Goal: Use online tool/utility: Utilize a website feature to perform a specific function

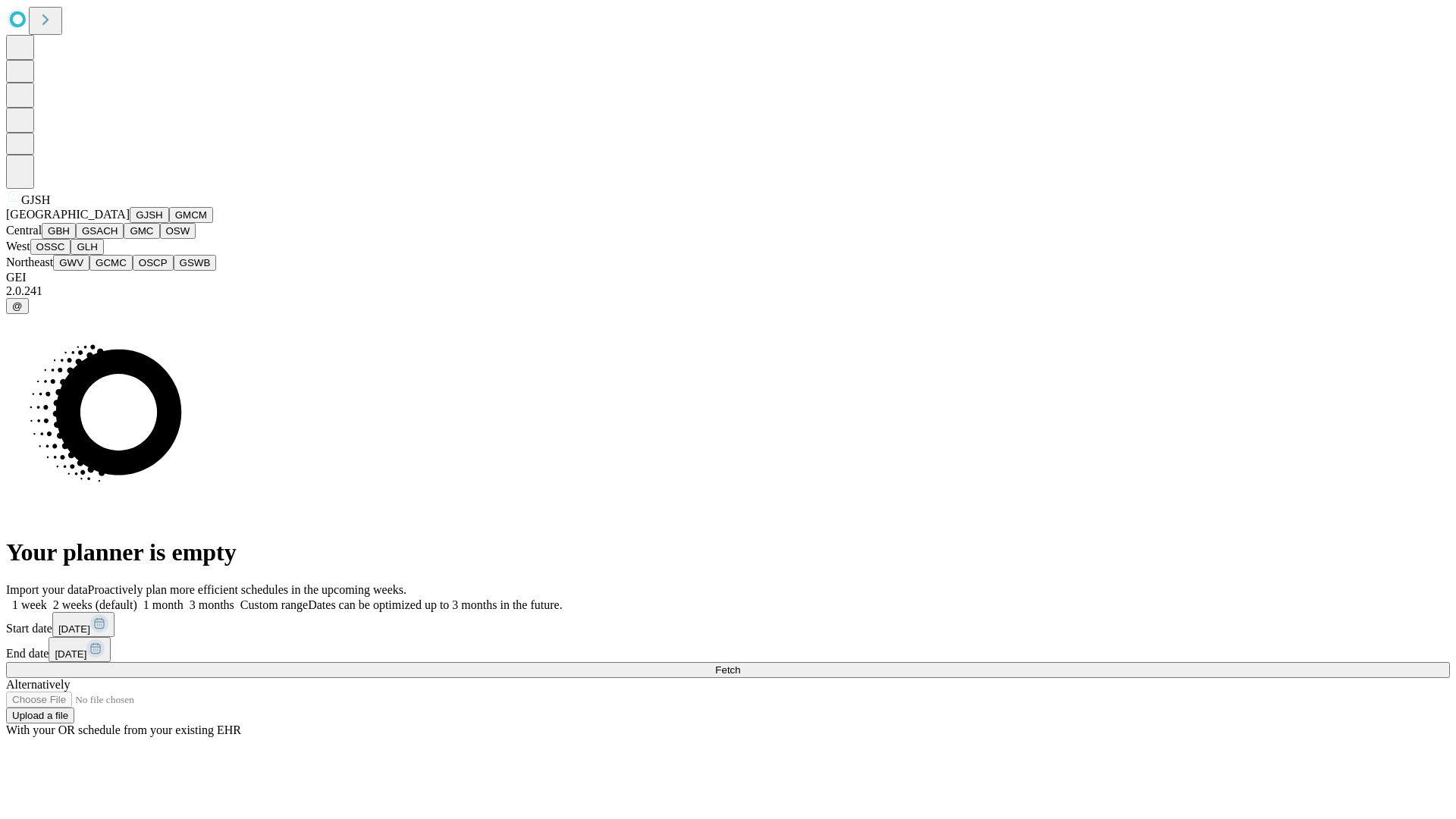
click at [129, 223] on button "GJSH" at bounding box center [148, 215] width 39 height 16
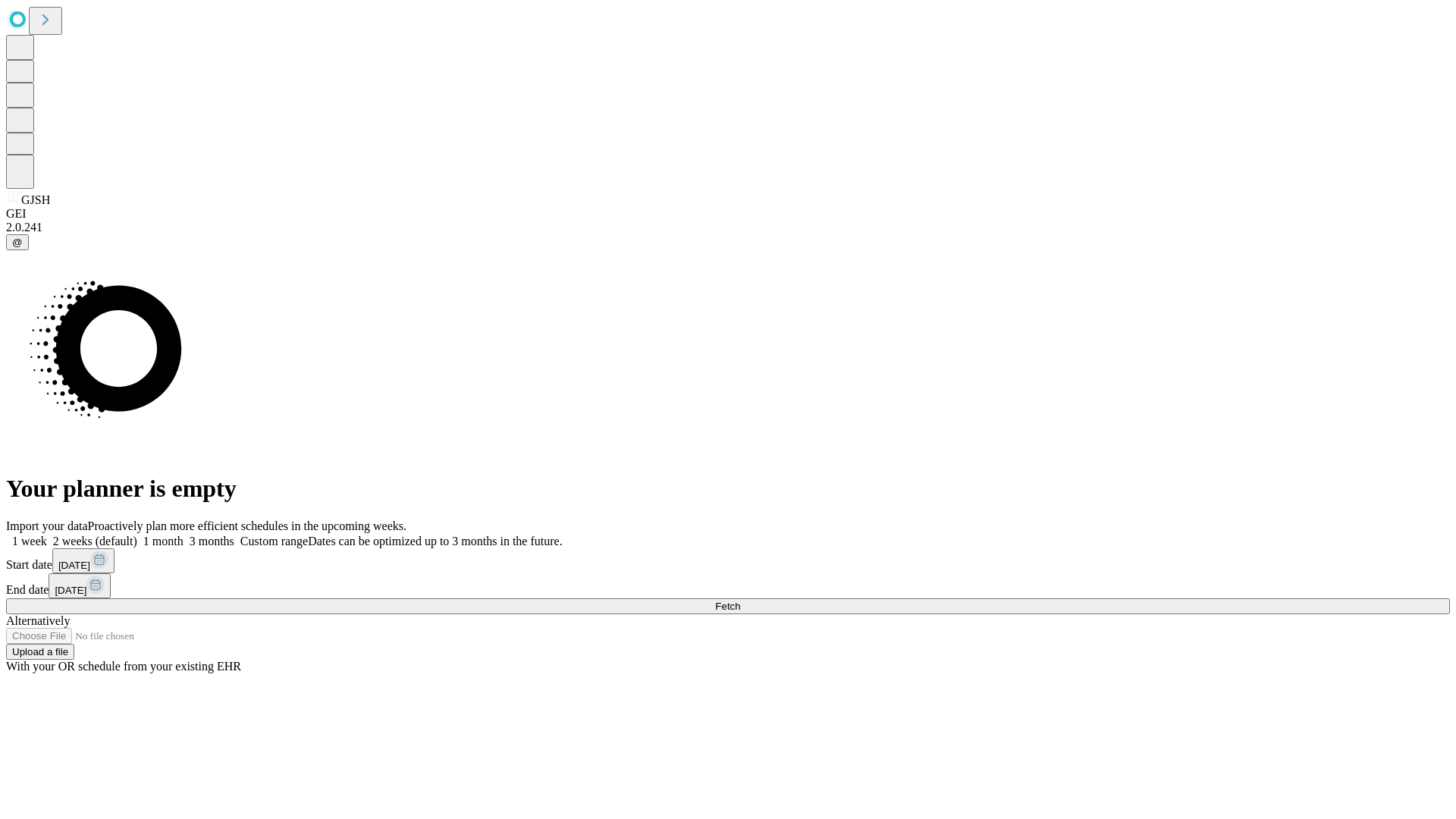
click at [47, 535] on label "1 week" at bounding box center [26, 540] width 41 height 12
click at [740, 601] on span "Fetch" at bounding box center [727, 606] width 25 height 11
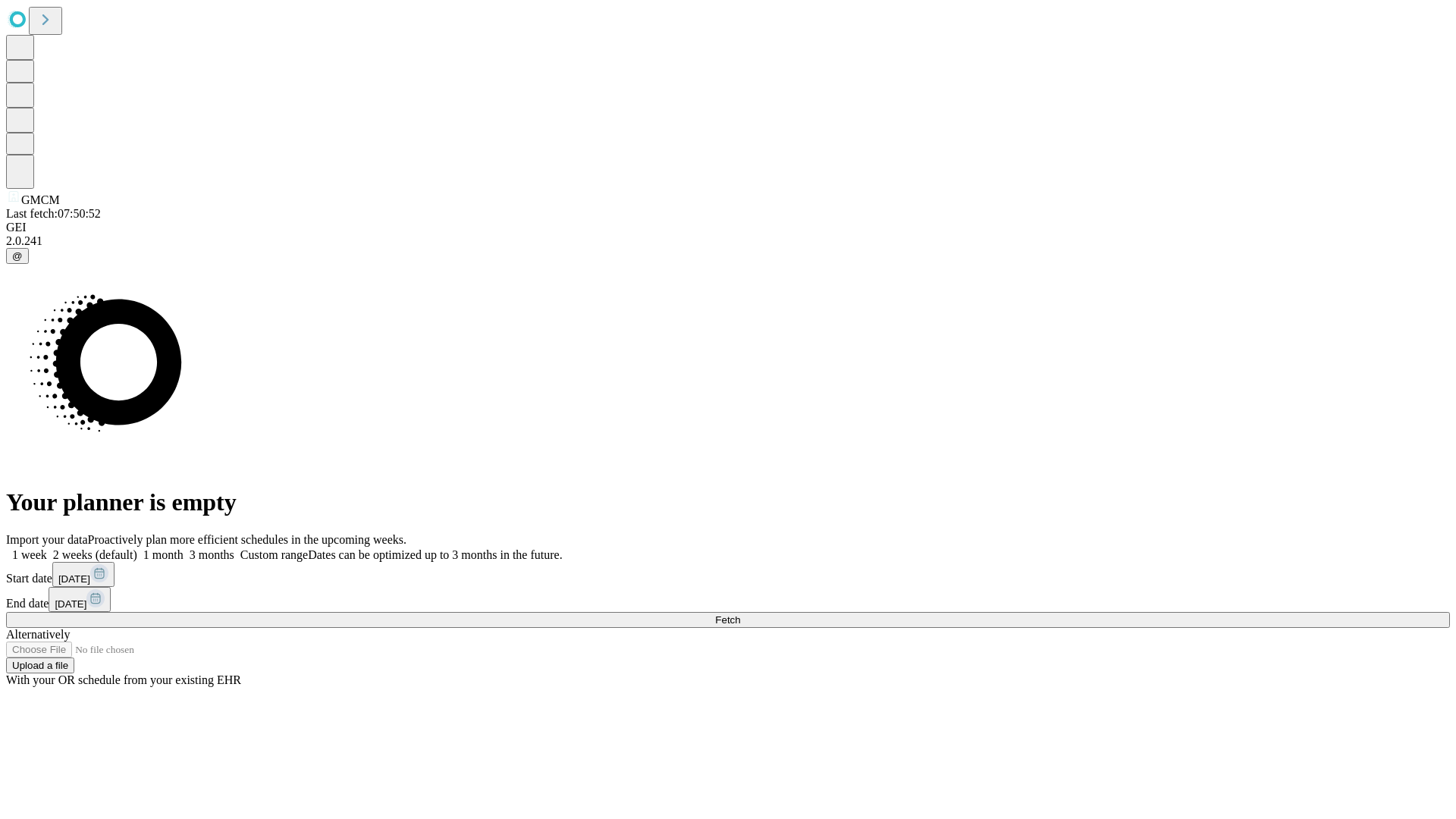
click at [47, 548] on label "1 week" at bounding box center [26, 554] width 41 height 12
click at [740, 614] on span "Fetch" at bounding box center [727, 620] width 25 height 11
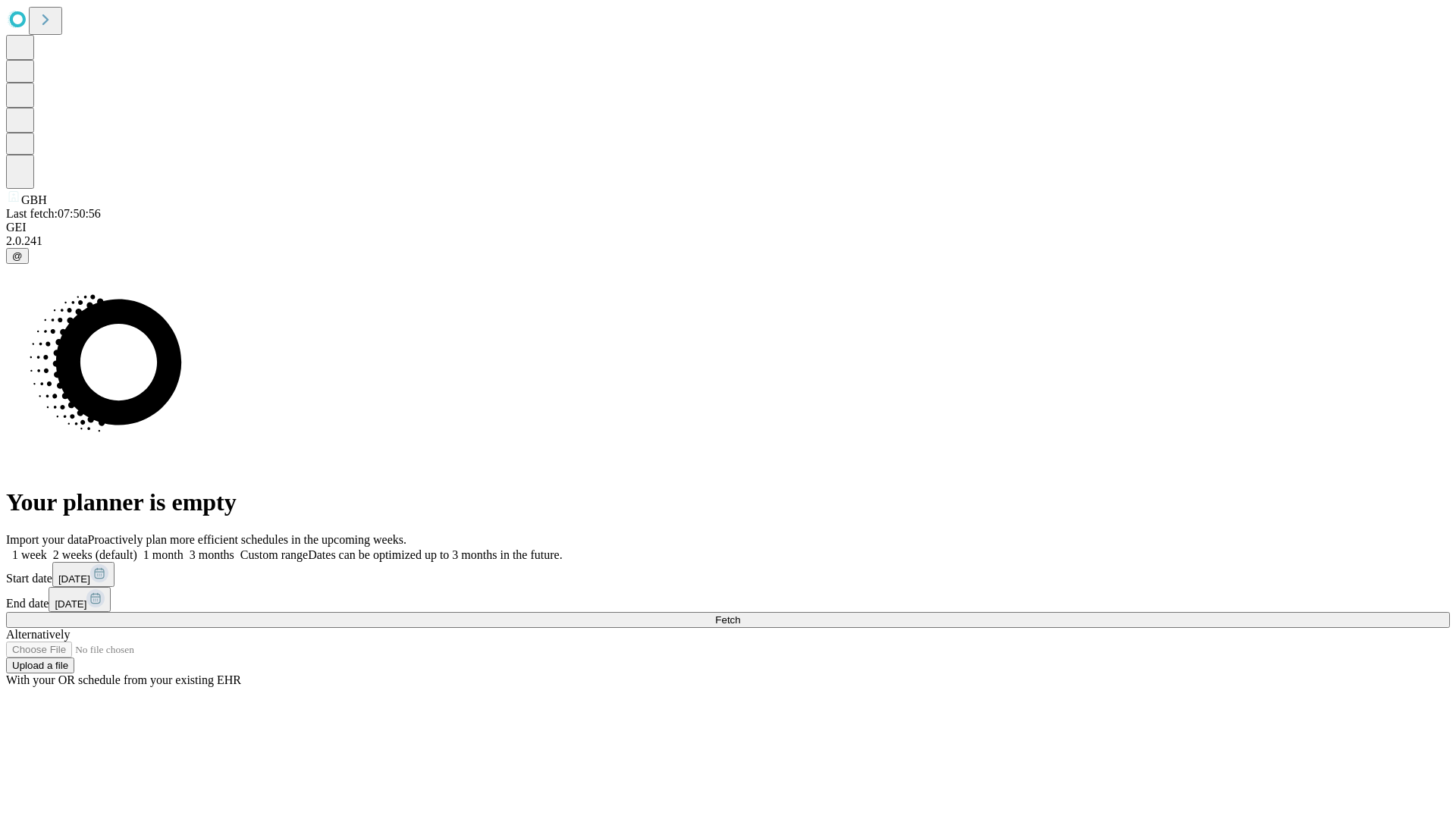
click at [47, 548] on label "1 week" at bounding box center [26, 554] width 41 height 12
click at [740, 614] on span "Fetch" at bounding box center [727, 620] width 25 height 11
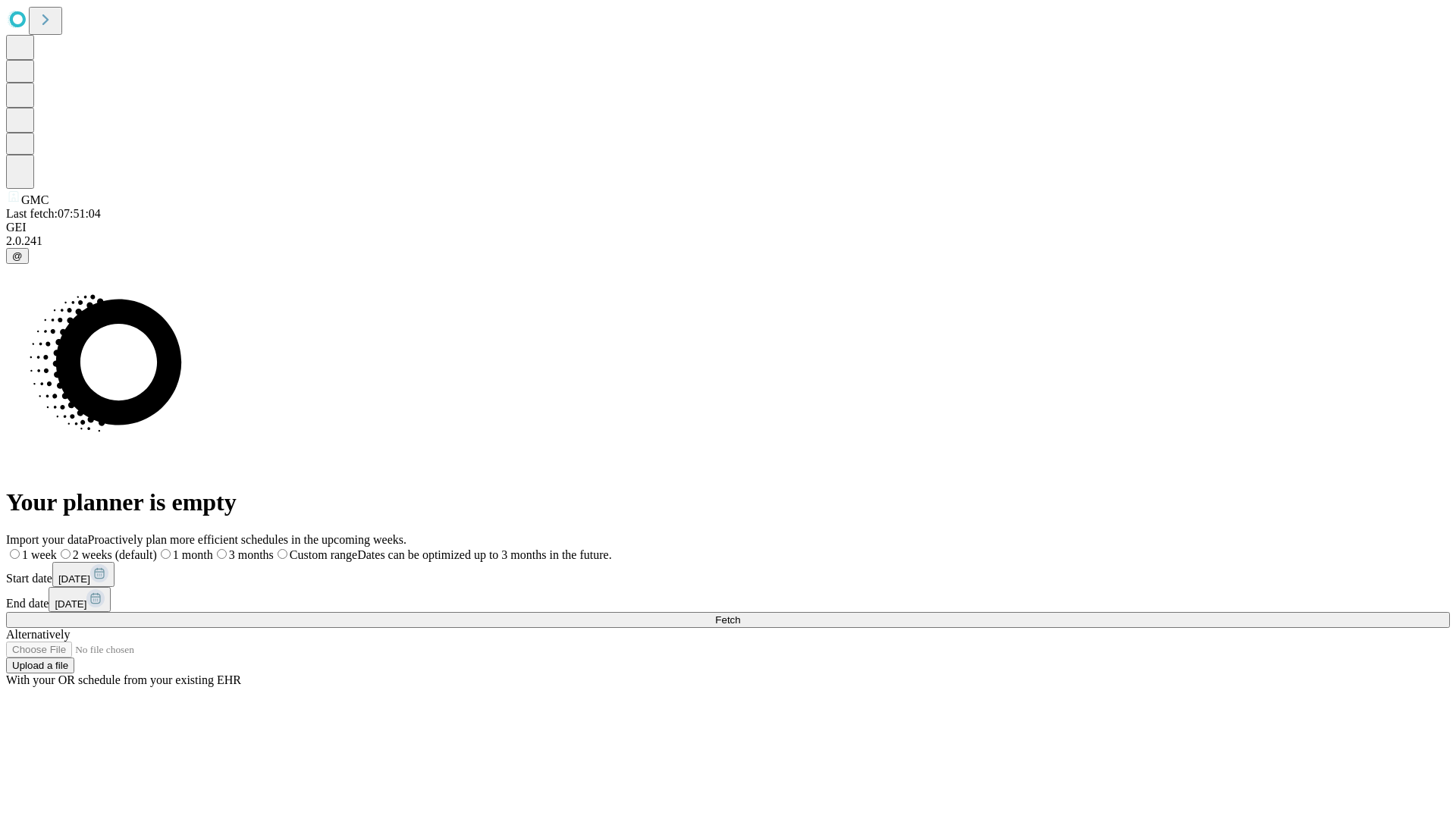
click at [740, 614] on span "Fetch" at bounding box center [727, 620] width 25 height 11
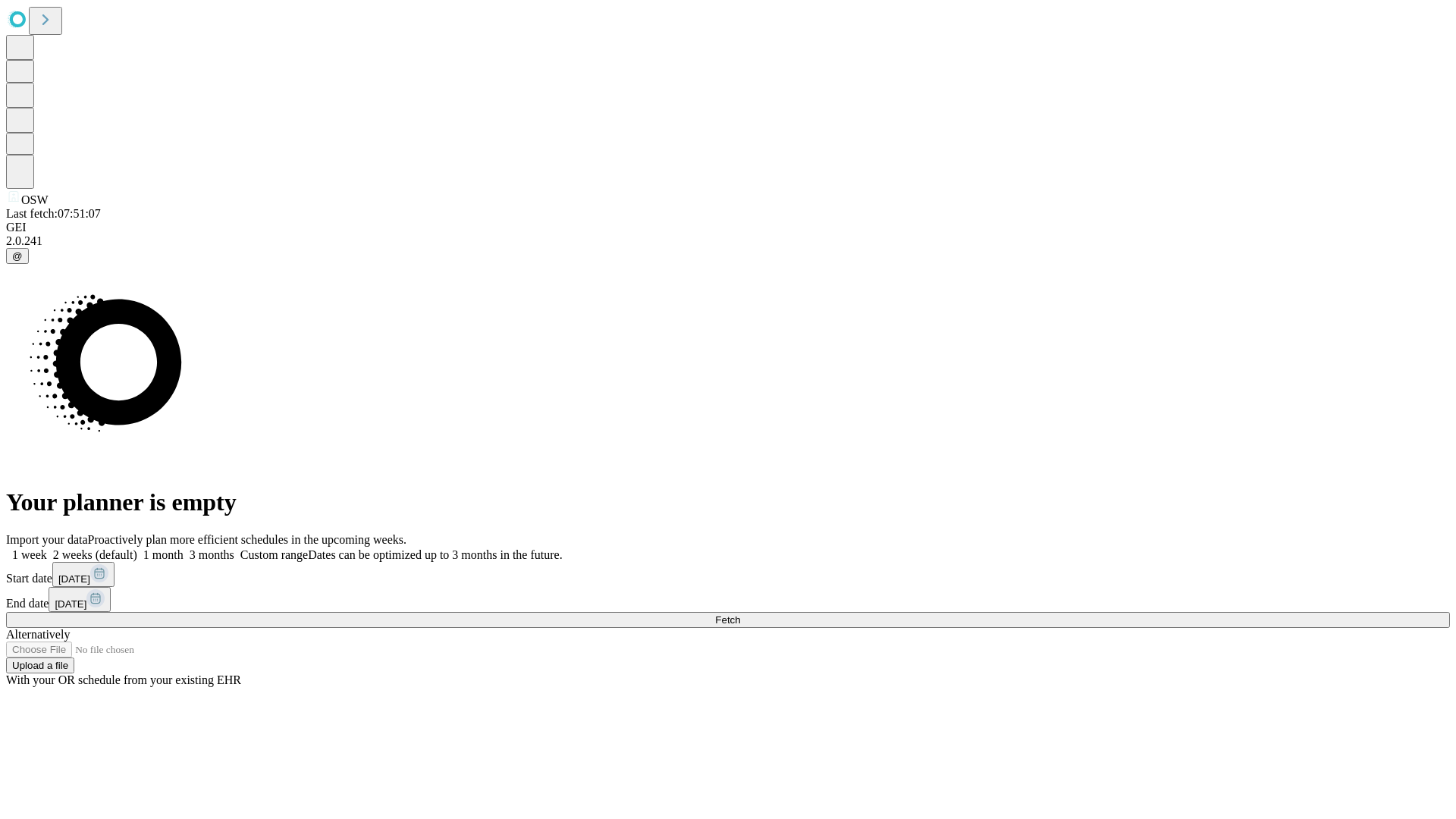
click at [740, 614] on span "Fetch" at bounding box center [727, 620] width 25 height 11
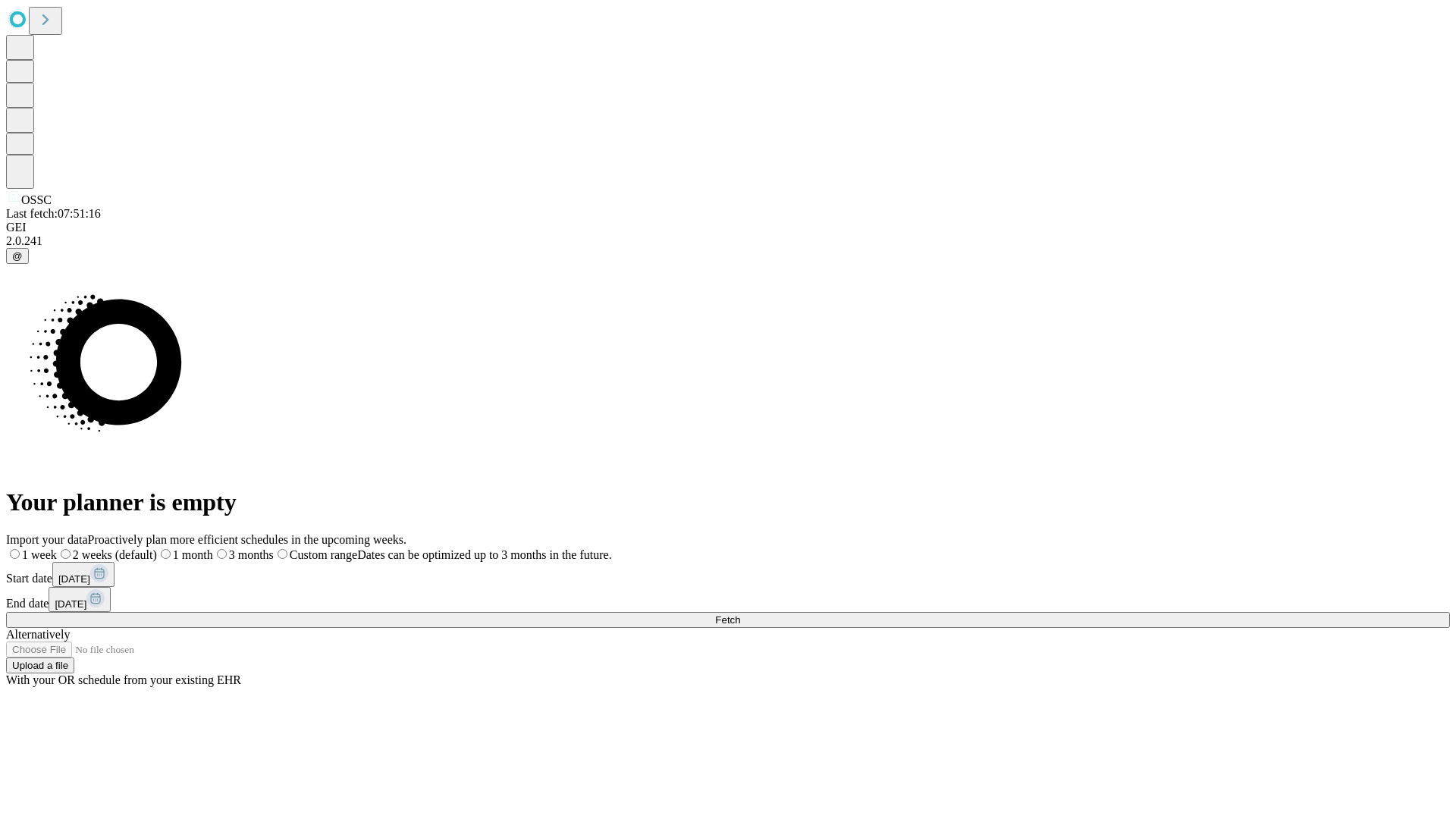
click at [740, 614] on span "Fetch" at bounding box center [727, 620] width 25 height 11
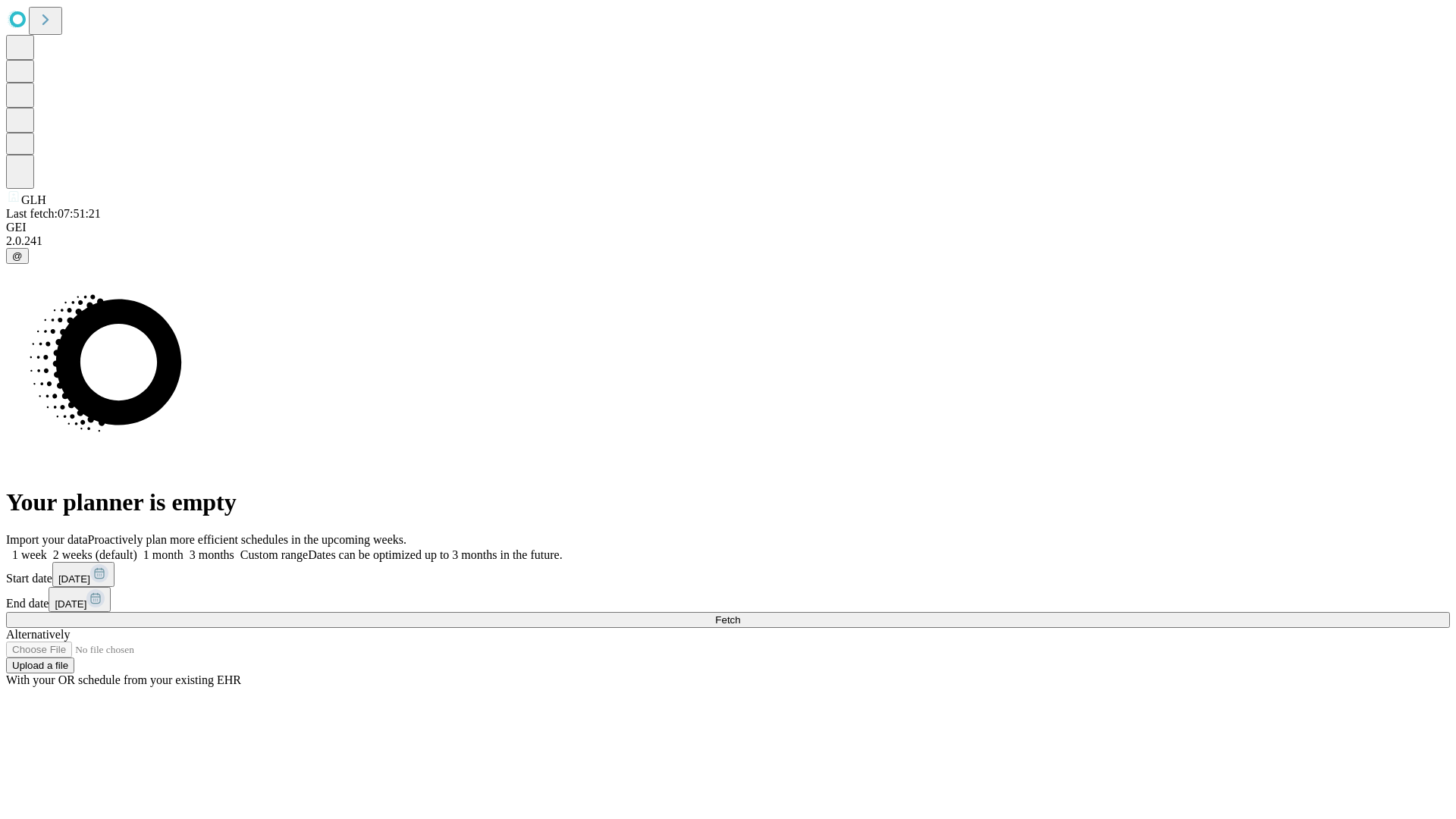
click at [47, 548] on label "1 week" at bounding box center [26, 554] width 41 height 12
click at [740, 614] on span "Fetch" at bounding box center [727, 620] width 25 height 11
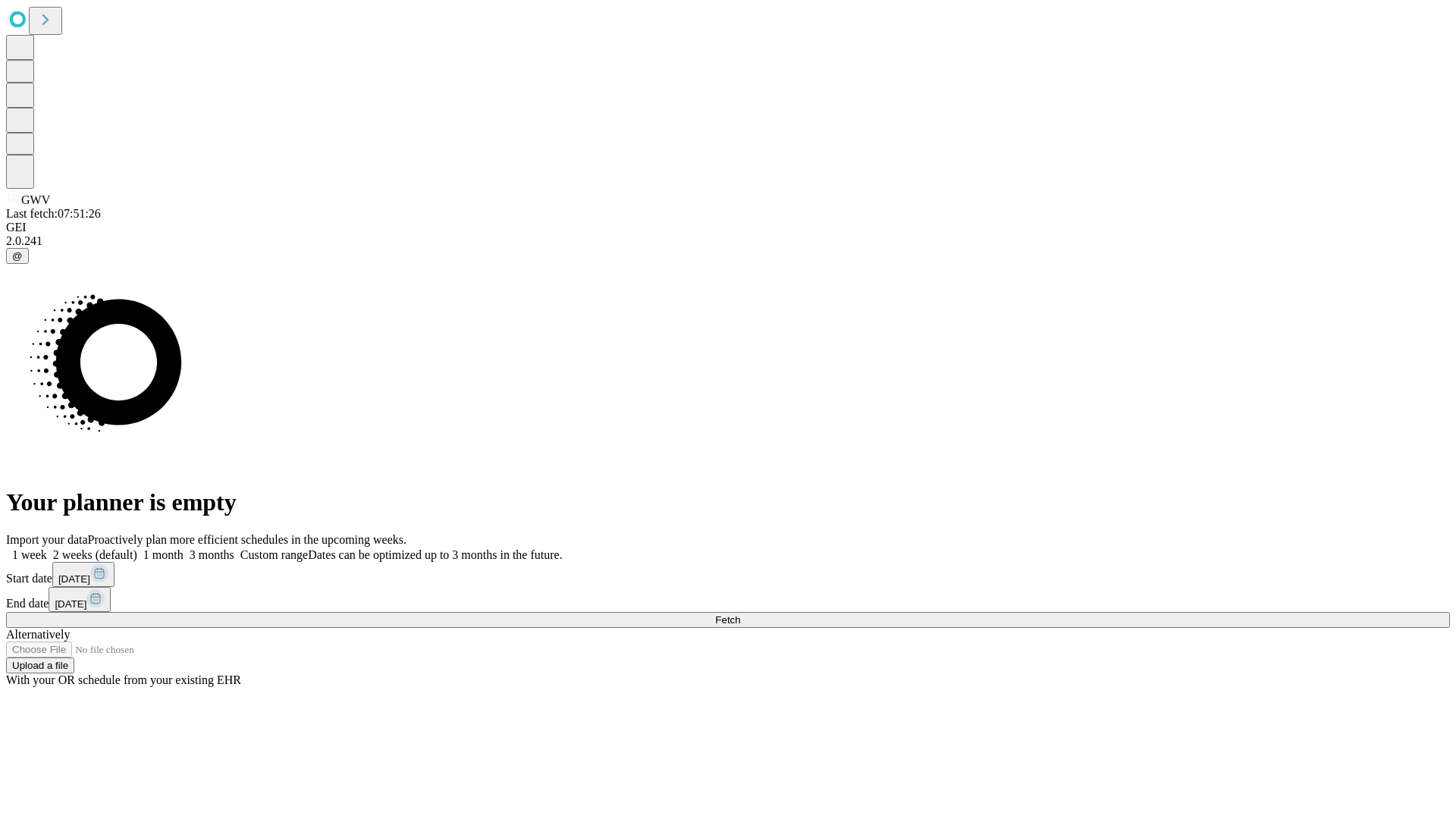
click at [47, 548] on label "1 week" at bounding box center [26, 554] width 41 height 12
click at [740, 614] on span "Fetch" at bounding box center [727, 620] width 25 height 11
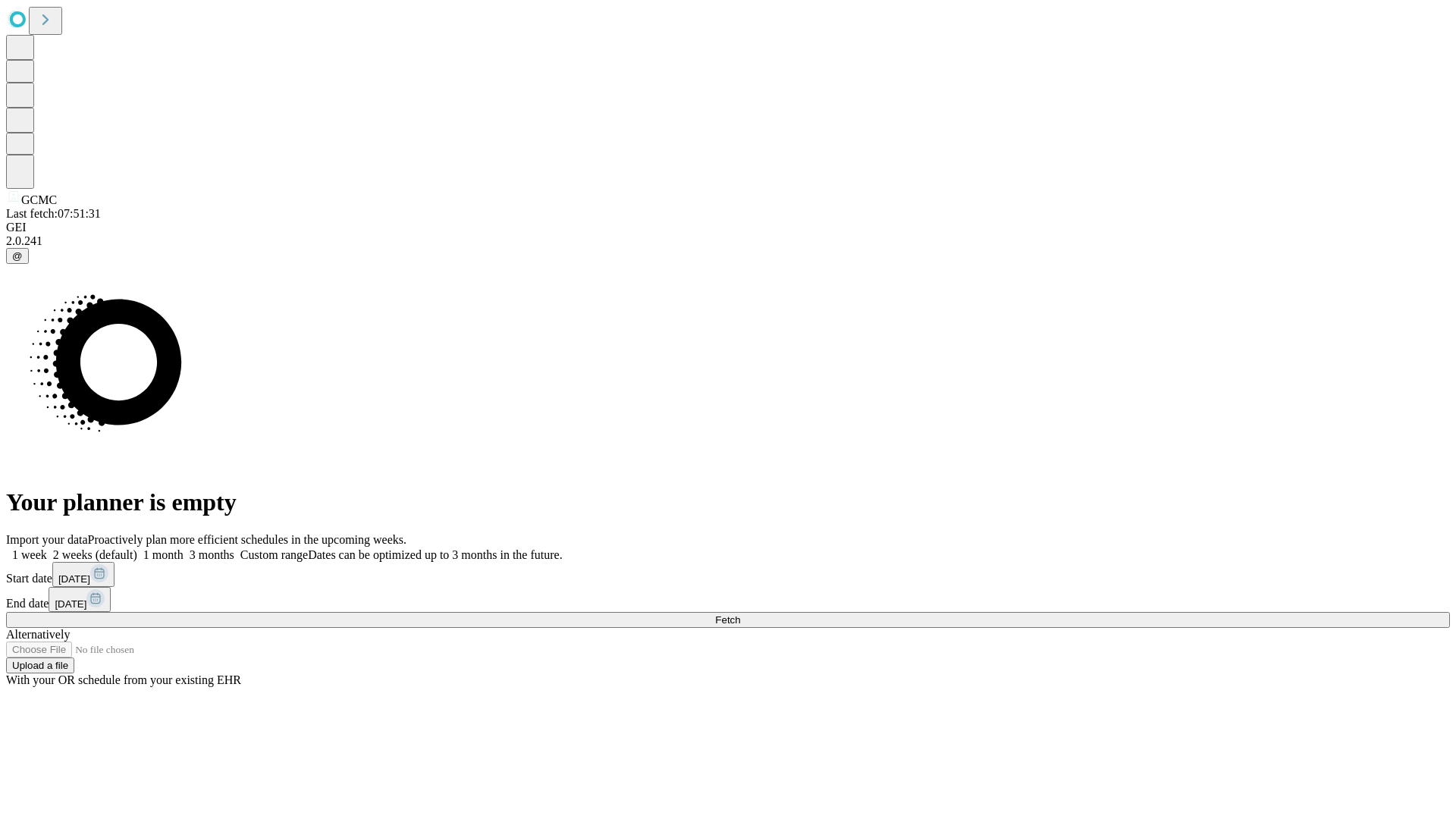
click at [47, 548] on label "1 week" at bounding box center [26, 554] width 41 height 12
click at [740, 614] on span "Fetch" at bounding box center [727, 620] width 25 height 11
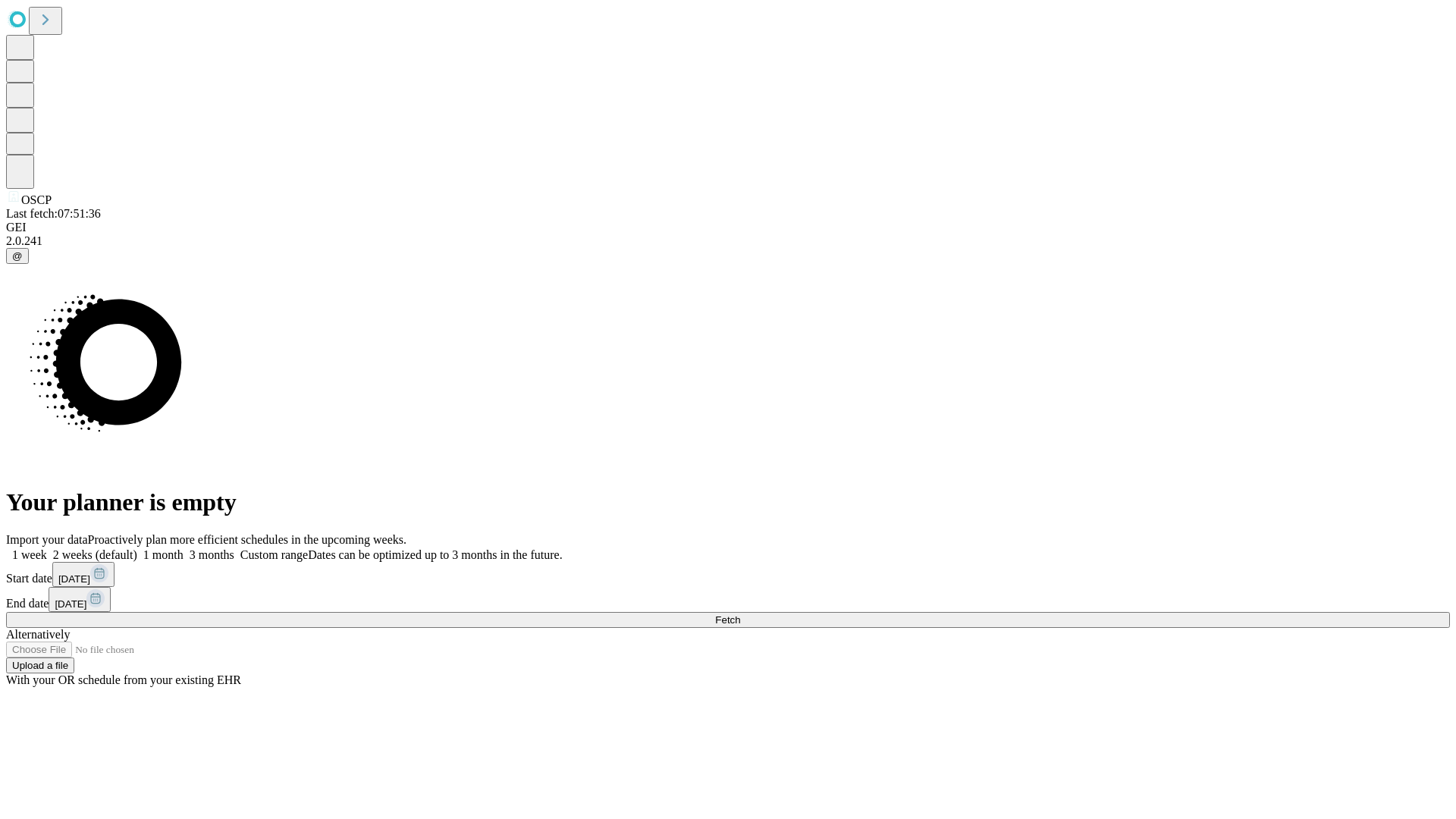
click at [47, 548] on label "1 week" at bounding box center [26, 554] width 41 height 12
click at [740, 614] on span "Fetch" at bounding box center [727, 620] width 25 height 11
